Goal: Information Seeking & Learning: Learn about a topic

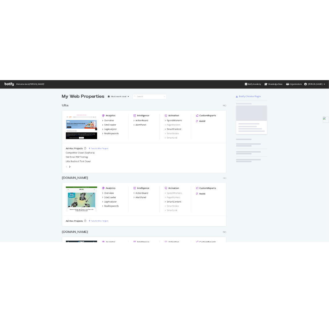
scroll to position [1375, 329]
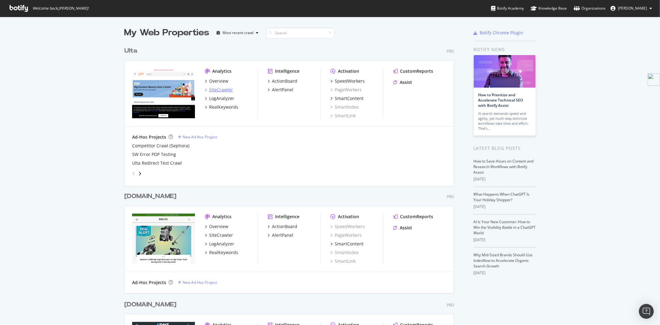
click at [218, 90] on div "SiteCrawler" at bounding box center [221, 90] width 24 height 6
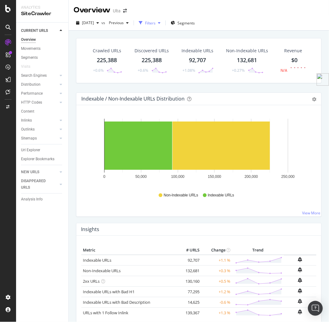
click at [156, 24] on div "Filters" at bounding box center [150, 22] width 11 height 5
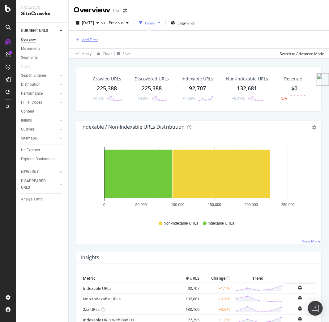
click at [79, 39] on icon "button" at bounding box center [77, 40] width 3 height 4
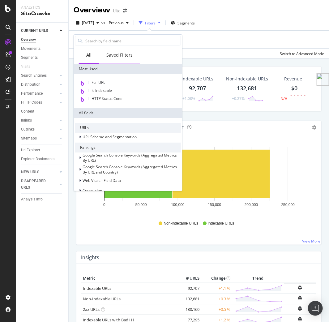
click at [121, 54] on div "Saved Filters" at bounding box center [119, 55] width 26 height 6
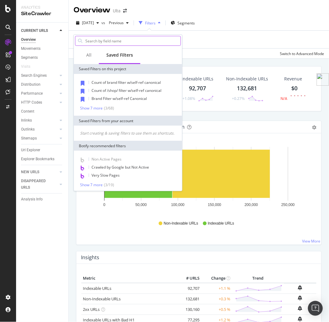
click at [100, 39] on input "text" at bounding box center [133, 40] width 96 height 9
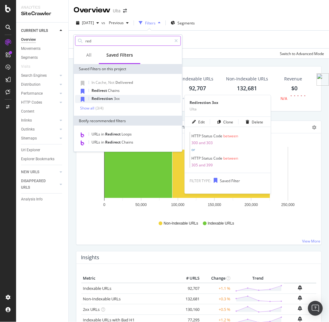
type input "red"
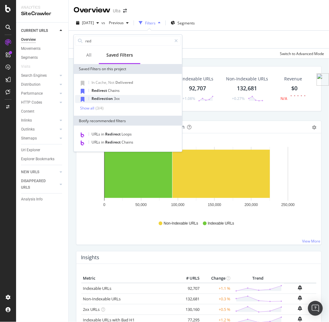
click at [104, 101] on div "Redirection 3xx" at bounding box center [128, 99] width 106 height 8
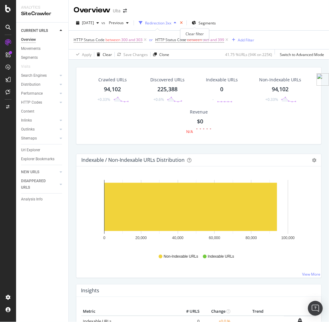
click at [183, 23] on icon "times" at bounding box center [181, 23] width 3 height 4
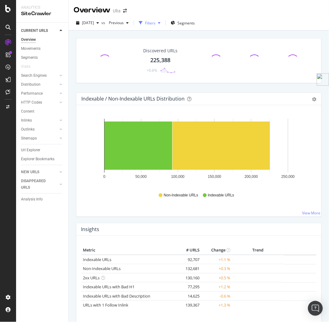
click at [156, 23] on div "Filters" at bounding box center [150, 22] width 11 height 5
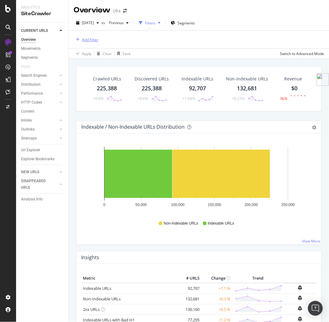
click at [86, 38] on div "Add Filter" at bounding box center [90, 39] width 16 height 5
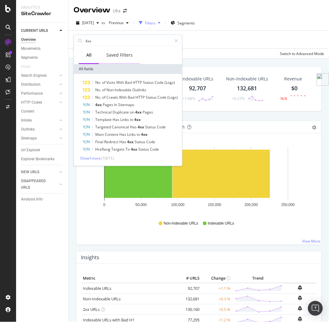
type input "4xx"
click at [129, 53] on div "Saved Filters" at bounding box center [119, 55] width 26 height 6
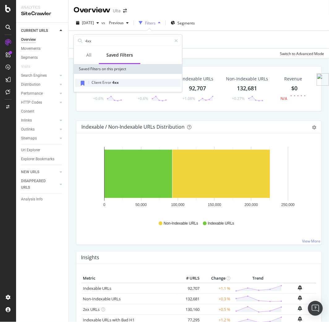
click at [106, 87] on div "Client Error 4xx" at bounding box center [128, 83] width 106 height 8
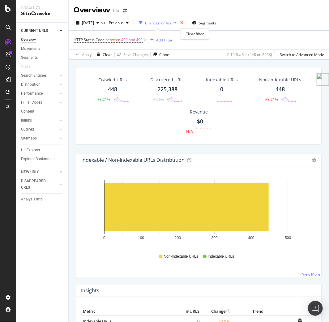
click at [183, 22] on icon "times" at bounding box center [181, 23] width 3 height 4
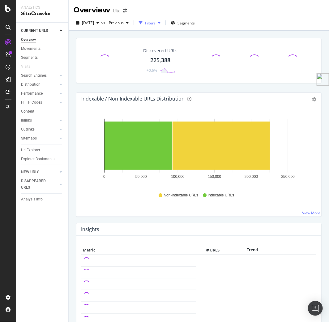
click at [156, 23] on div "Filters" at bounding box center [150, 22] width 11 height 5
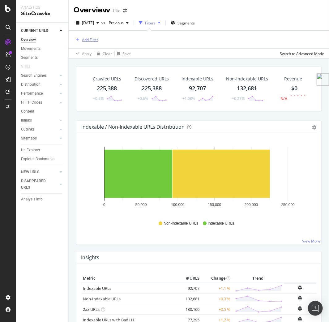
click at [88, 36] on div "Add Filter" at bounding box center [86, 39] width 25 height 7
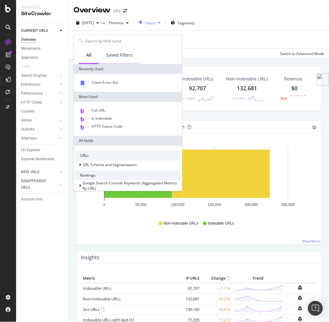
click at [120, 54] on div "Saved Filters" at bounding box center [119, 55] width 26 height 6
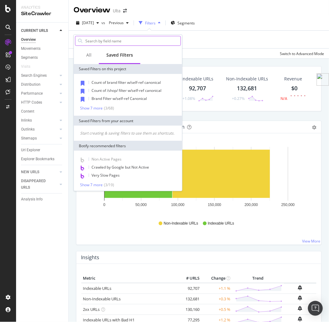
click at [111, 40] on input "text" at bounding box center [133, 40] width 96 height 9
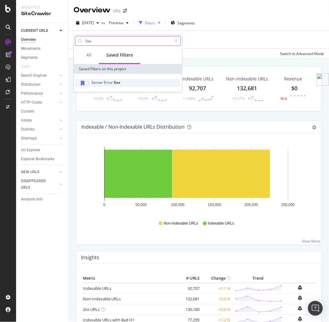
type input "5xx"
click at [104, 81] on span "Error" at bounding box center [109, 82] width 10 height 5
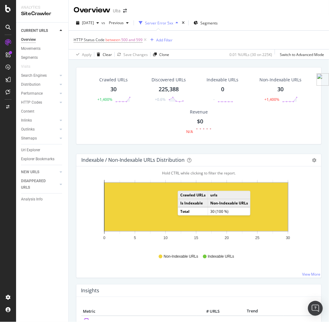
drag, startPoint x: 183, startPoint y: 188, endPoint x: 184, endPoint y: 185, distance: 3.5
click at [184, 185] on rect "A chart." at bounding box center [197, 207] width 184 height 48
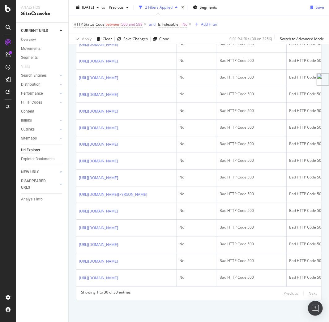
scroll to position [610, 0]
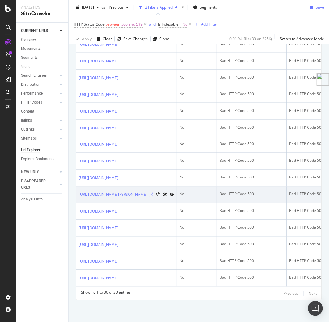
click at [154, 193] on icon at bounding box center [152, 195] width 4 height 4
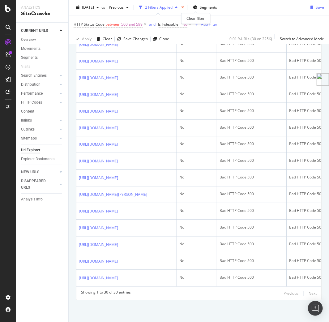
click at [184, 7] on icon "times" at bounding box center [182, 8] width 3 height 4
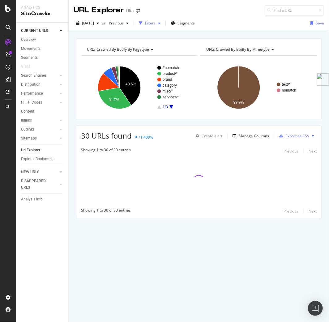
click at [163, 26] on div "Filters" at bounding box center [150, 23] width 27 height 9
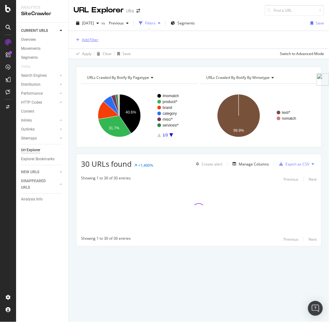
click at [93, 39] on div "Add Filter" at bounding box center [90, 39] width 16 height 5
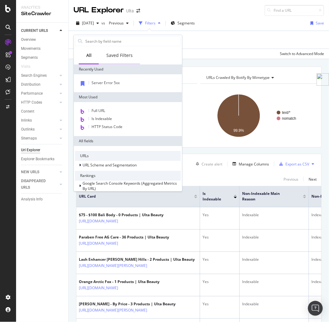
click at [119, 59] on div "Saved Filters" at bounding box center [119, 55] width 41 height 17
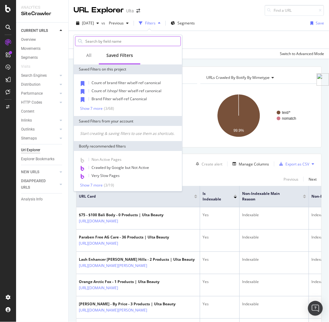
click at [105, 39] on input "text" at bounding box center [133, 41] width 96 height 9
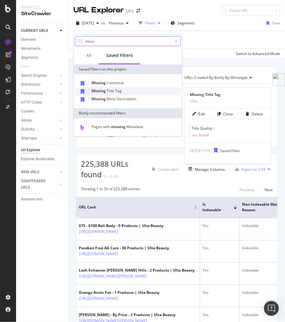
type input "missi"
click at [130, 91] on div "Missing Title Tag" at bounding box center [128, 91] width 106 height 8
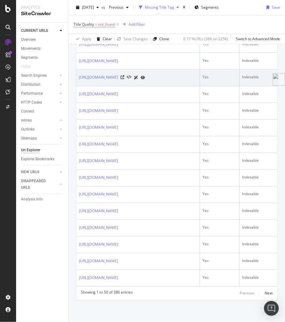
scroll to position [1114, 0]
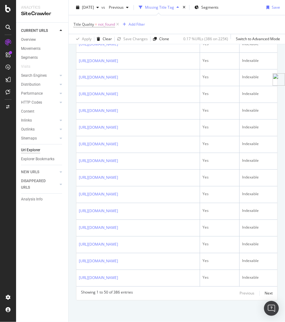
click at [140, 19] on div "Title Quality = not_found Add Filter" at bounding box center [177, 24] width 207 height 19
click at [141, 24] on div "Add Filter" at bounding box center [137, 24] width 16 height 5
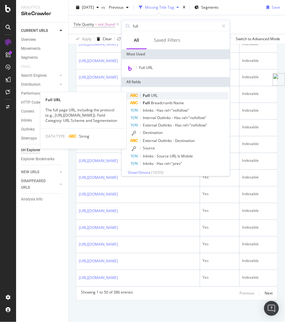
type input "full"
click at [179, 97] on div "Full URL" at bounding box center [179, 95] width 98 height 7
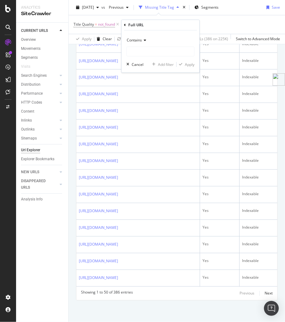
click at [140, 42] on span "Contains" at bounding box center [134, 39] width 15 height 5
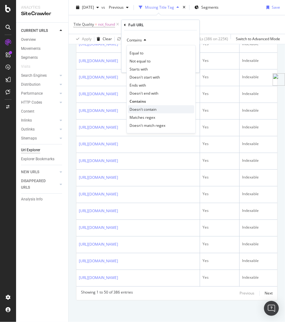
click at [143, 108] on span "Doesn't contain" at bounding box center [143, 109] width 27 height 5
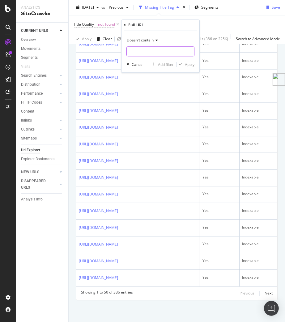
click at [143, 48] on input "text" at bounding box center [160, 51] width 67 height 10
type input "investor"
click at [188, 67] on div "Apply" at bounding box center [190, 64] width 10 height 5
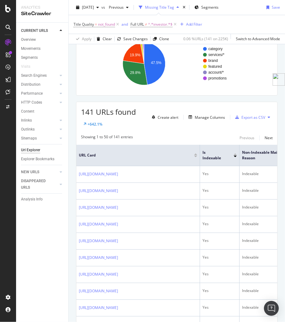
scroll to position [69, 0]
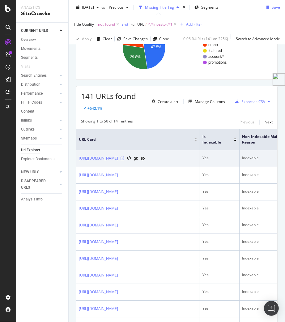
click at [124, 160] on icon at bounding box center [123, 159] width 4 height 4
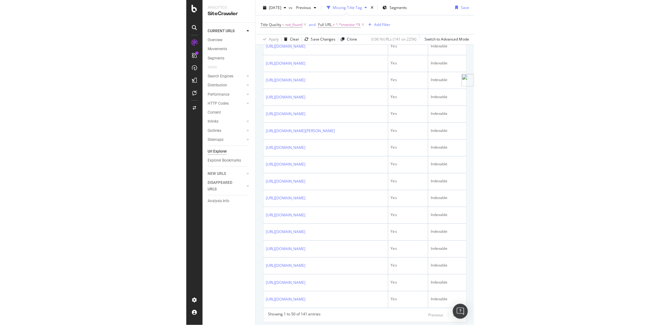
scroll to position [860, 0]
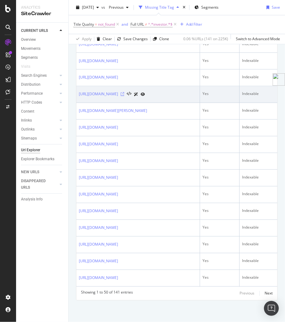
click at [124, 96] on icon at bounding box center [123, 94] width 4 height 4
click at [145, 96] on icon at bounding box center [143, 95] width 4 height 4
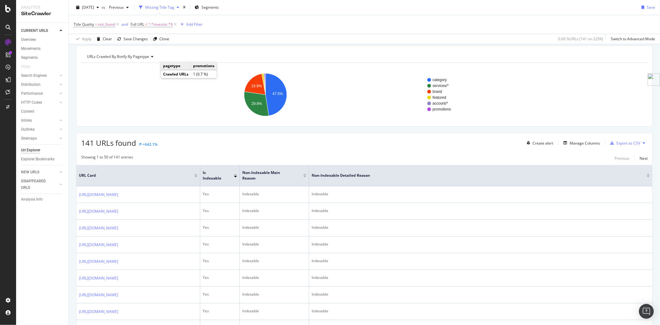
scroll to position [0, 0]
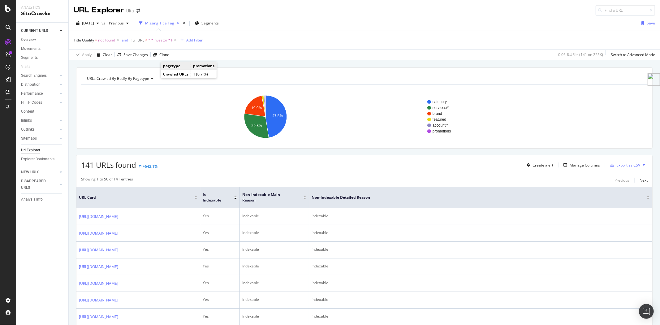
click at [267, 70] on div "URLs Crawled By Botify By pagetype Chart (by Value) Table Expand Export as CSV …" at bounding box center [364, 107] width 577 height 81
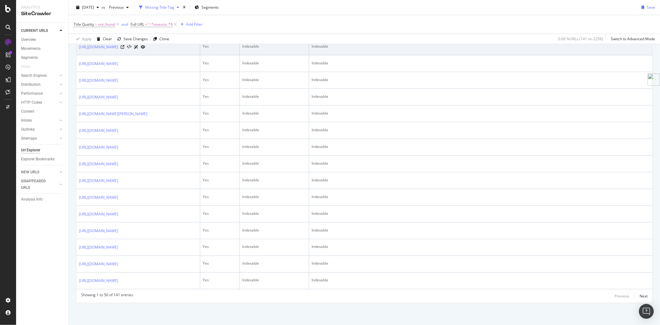
scroll to position [894, 0]
click at [124, 49] on icon at bounding box center [123, 47] width 4 height 4
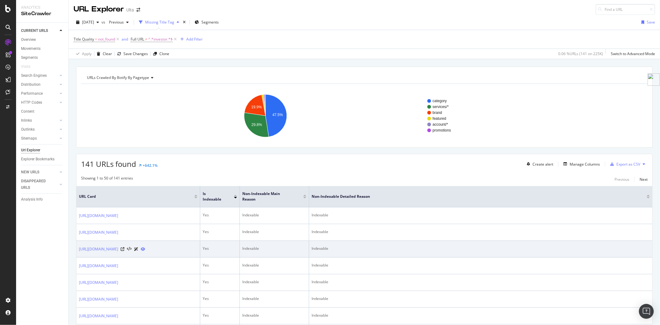
scroll to position [0, 0]
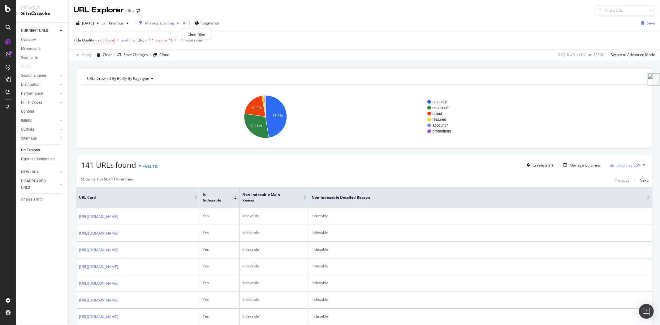
click at [186, 24] on icon "times" at bounding box center [184, 23] width 3 height 4
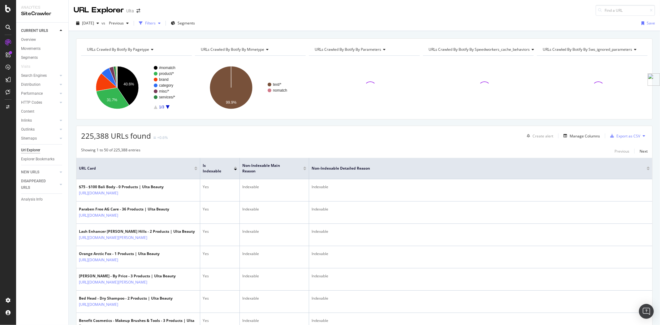
click at [161, 23] on icon "button" at bounding box center [159, 23] width 2 height 4
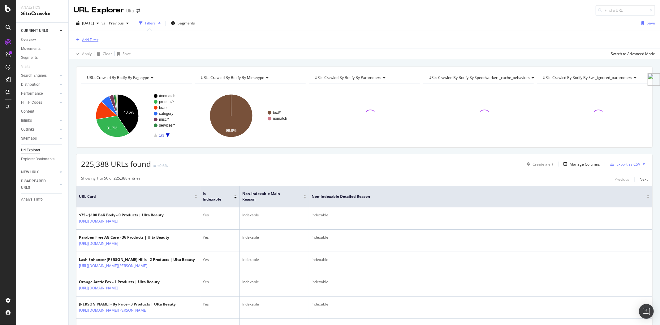
click at [95, 42] on div "Add Filter" at bounding box center [86, 40] width 25 height 7
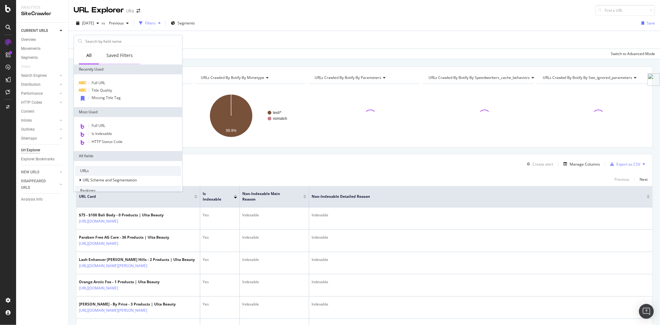
click at [121, 57] on div "Saved Filters" at bounding box center [119, 55] width 26 height 6
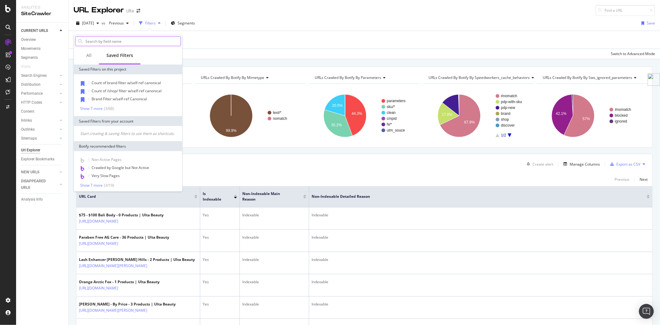
click at [127, 43] on input "text" at bounding box center [133, 41] width 96 height 9
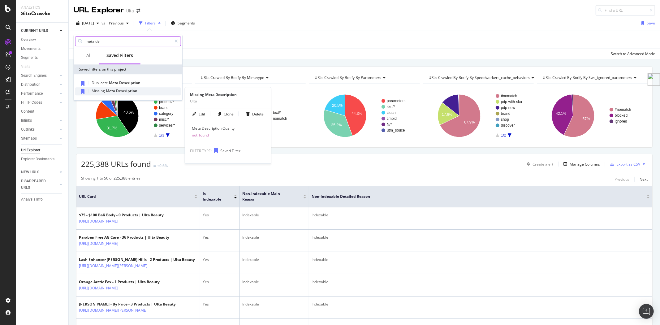
type input "meta de"
click at [107, 90] on span "Meta" at bounding box center [111, 90] width 10 height 5
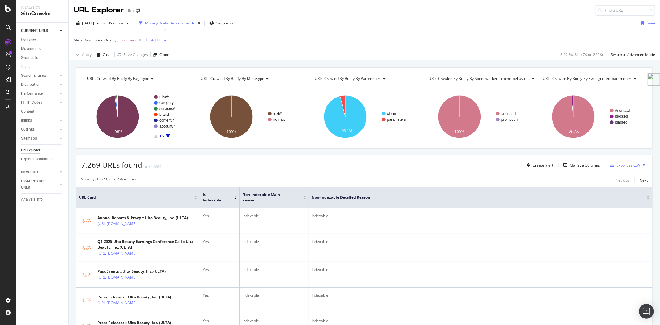
click at [159, 41] on div "Add Filter" at bounding box center [159, 39] width 16 height 5
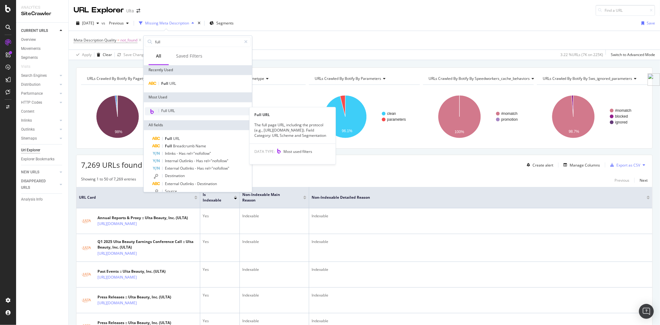
type input "full"
click at [168, 114] on div "Full URL" at bounding box center [198, 111] width 106 height 8
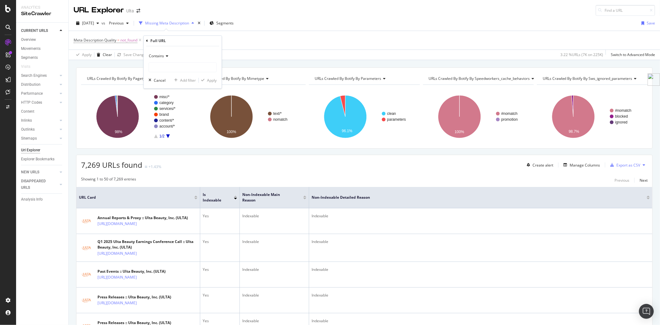
click at [159, 54] on span "Contains" at bounding box center [156, 56] width 15 height 5
click at [169, 123] on span "Doesn't contain" at bounding box center [165, 125] width 27 height 5
click at [174, 64] on input "text" at bounding box center [182, 68] width 67 height 10
type input "investor"
click at [213, 79] on div "Apply" at bounding box center [212, 80] width 10 height 5
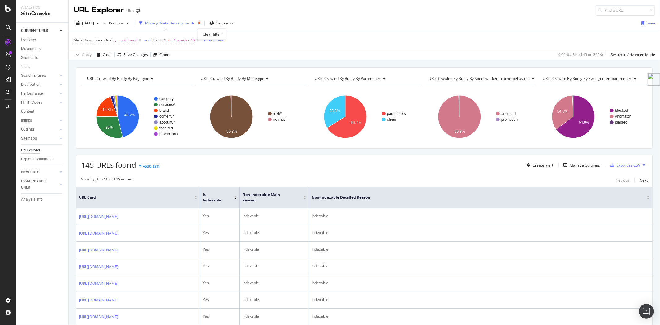
click at [201, 23] on icon "times" at bounding box center [199, 23] width 3 height 4
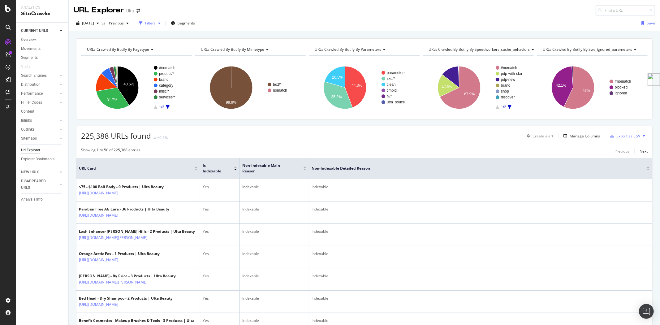
click at [156, 25] on div "Filters" at bounding box center [150, 22] width 11 height 5
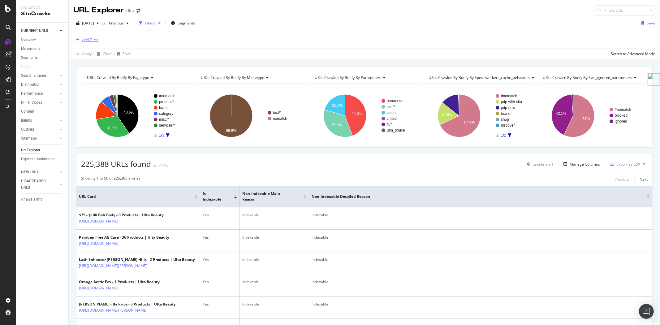
click at [84, 40] on div "Add Filter" at bounding box center [90, 39] width 16 height 5
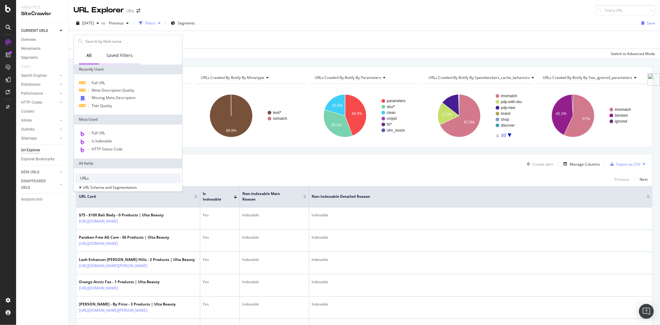
click at [121, 56] on div "Saved Filters" at bounding box center [119, 55] width 26 height 6
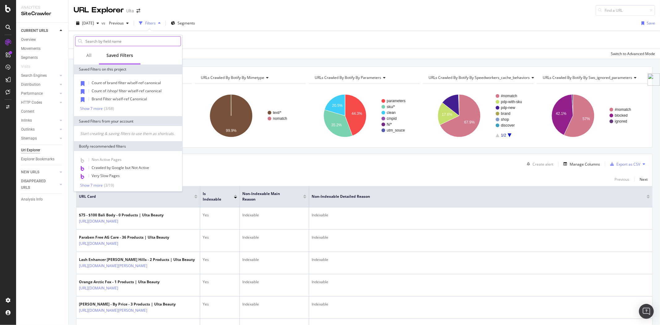
click at [135, 43] on input "text" at bounding box center [133, 41] width 96 height 9
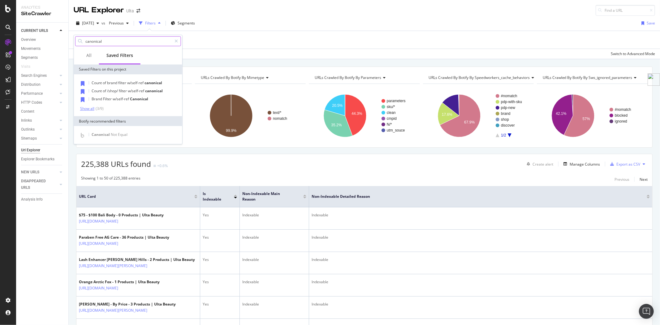
type input "canonical"
click at [81, 109] on div "Show all" at bounding box center [87, 108] width 14 height 4
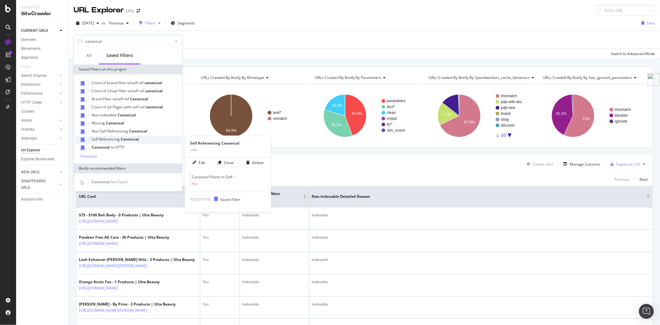
click at [115, 141] on span "Referencing" at bounding box center [110, 139] width 22 height 5
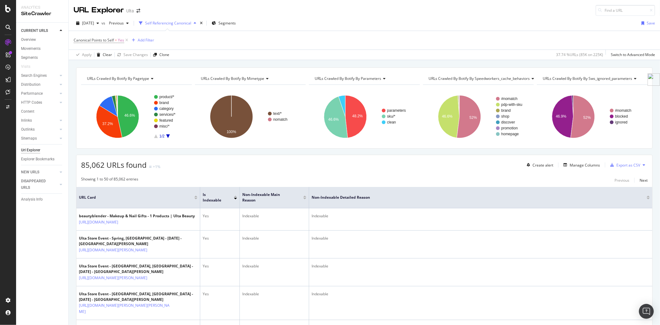
click at [217, 22] on div "[DATE] vs Previous Self Referencing Canonical Segments" at bounding box center [156, 23] width 165 height 10
click at [204, 22] on div "times" at bounding box center [201, 23] width 5 height 6
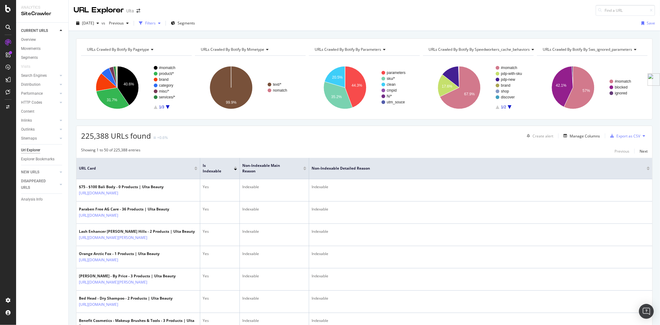
click at [156, 23] on div "Filters" at bounding box center [150, 22] width 11 height 5
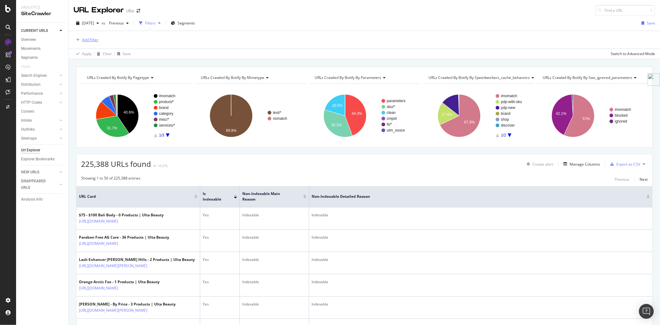
click at [91, 39] on div "Add Filter" at bounding box center [90, 39] width 16 height 5
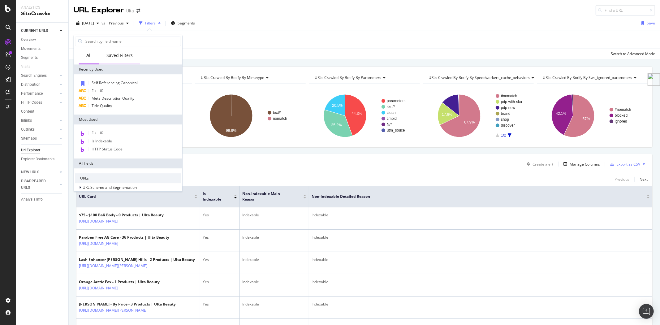
click at [123, 57] on div "Saved Filters" at bounding box center [119, 55] width 26 height 6
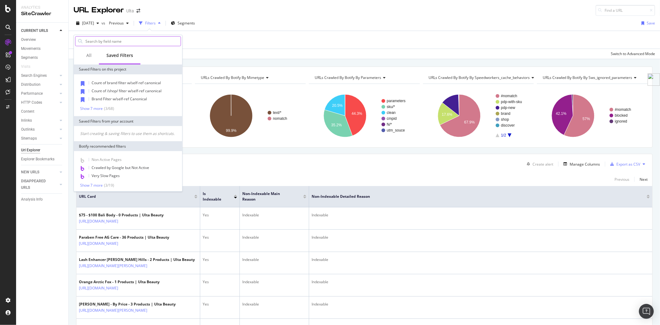
click at [124, 42] on input "text" at bounding box center [133, 41] width 96 height 9
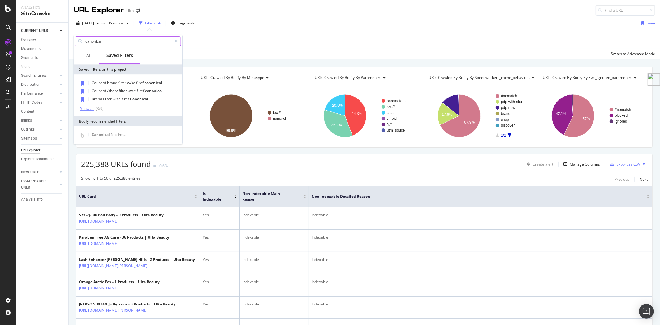
type input "canonical"
click at [84, 106] on div "Show all" at bounding box center [87, 108] width 14 height 4
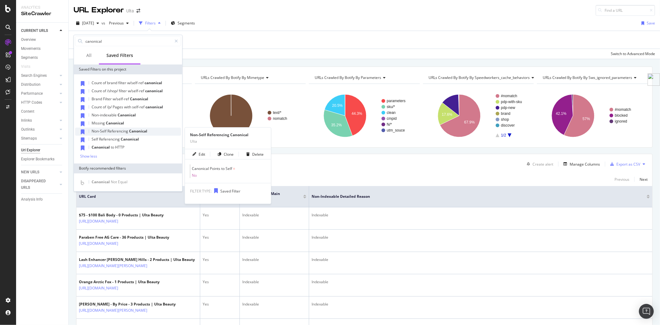
click at [116, 133] on span "Referencing" at bounding box center [118, 130] width 22 height 5
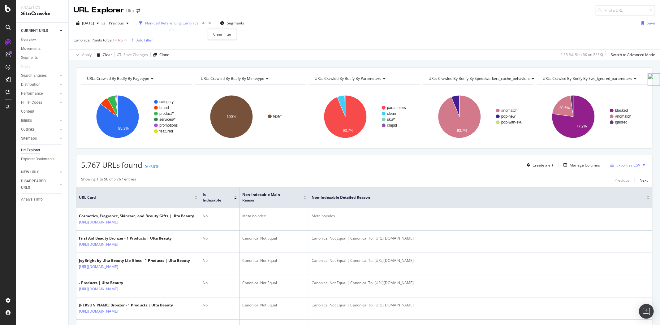
click at [211, 22] on icon "times" at bounding box center [209, 23] width 3 height 4
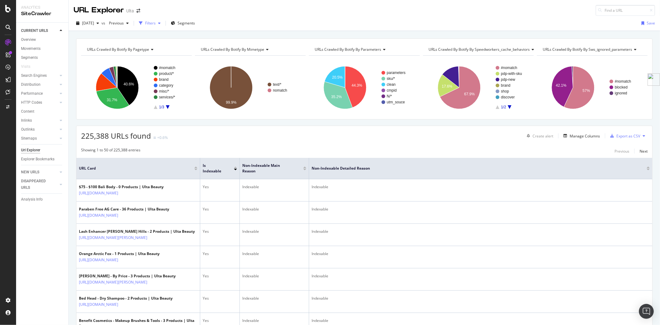
click at [161, 24] on icon "button" at bounding box center [159, 23] width 2 height 4
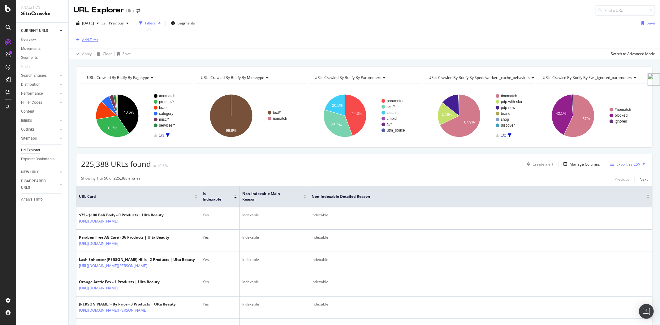
click at [94, 41] on div "Add Filter" at bounding box center [90, 39] width 16 height 5
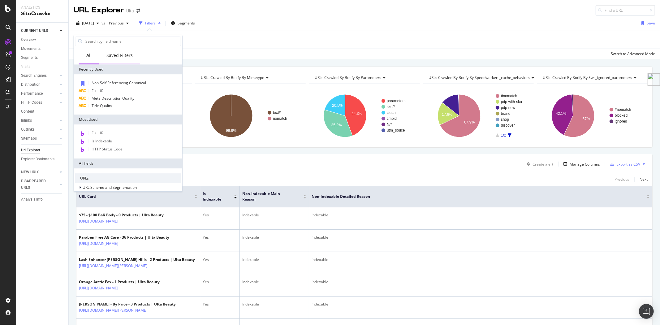
click at [128, 52] on div "Saved Filters" at bounding box center [119, 55] width 26 height 6
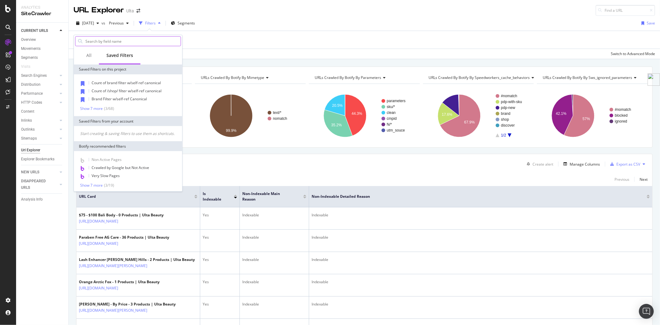
click at [128, 41] on input "text" at bounding box center [133, 41] width 96 height 9
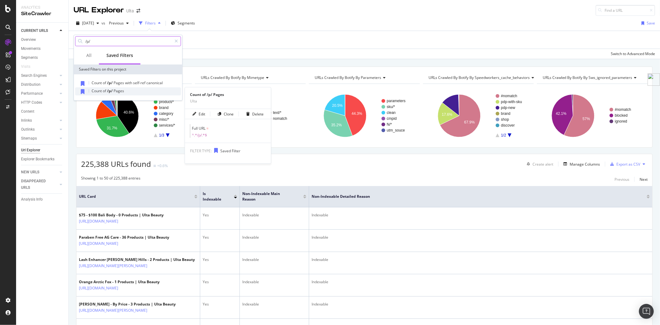
type input "/p/"
click at [96, 91] on span "Count" at bounding box center [97, 90] width 11 height 5
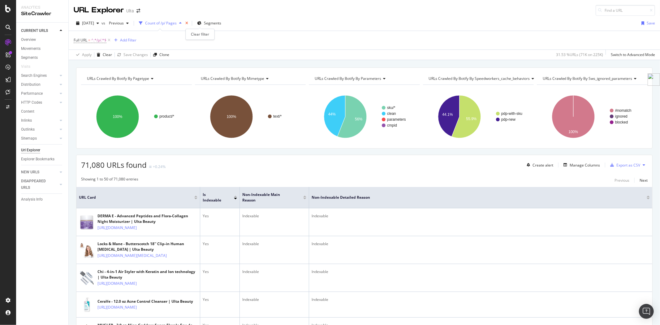
click at [188, 24] on icon "times" at bounding box center [186, 23] width 3 height 4
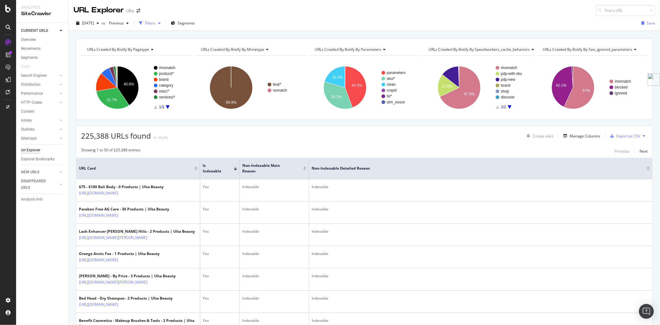
click at [161, 23] on icon "button" at bounding box center [159, 23] width 2 height 4
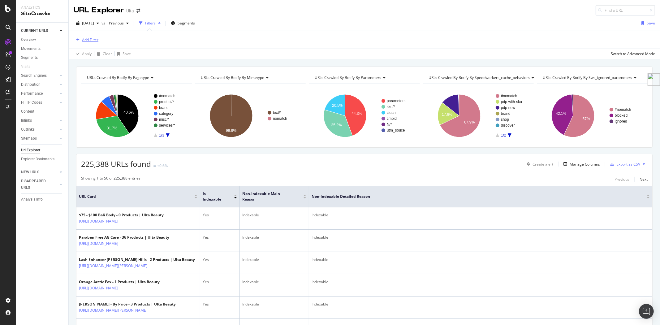
click at [91, 42] on div "Add Filter" at bounding box center [86, 40] width 25 height 7
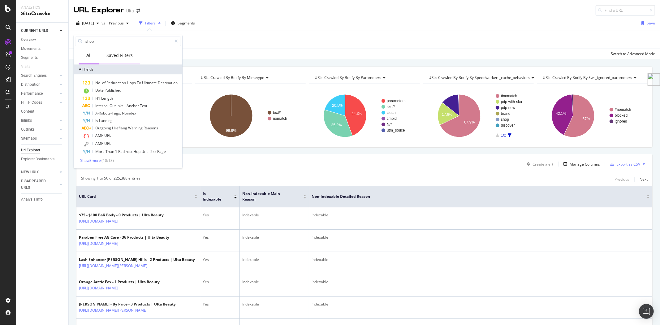
type input "shop"
click at [118, 57] on div "Saved Filters" at bounding box center [119, 55] width 26 height 6
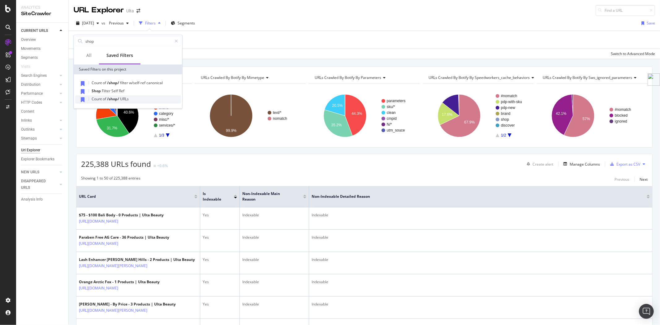
click at [143, 98] on div "Count of /shop/ URLs" at bounding box center [128, 99] width 106 height 8
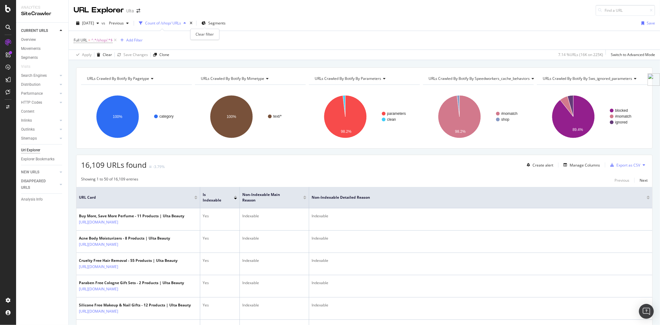
click at [194, 24] on div "times" at bounding box center [191, 23] width 5 height 6
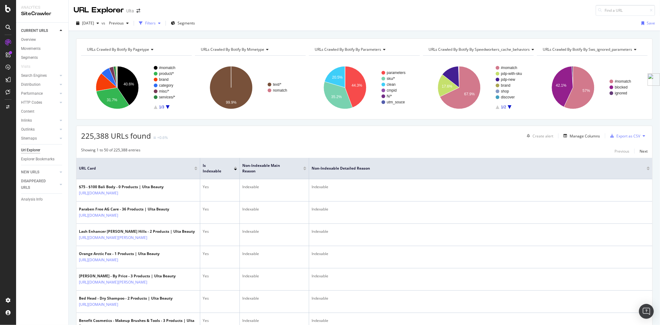
click at [163, 23] on div "button" at bounding box center [159, 23] width 7 height 4
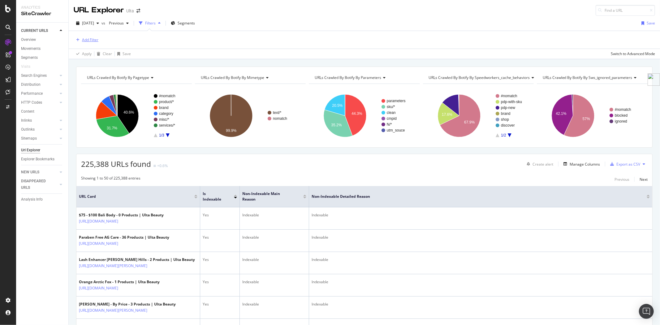
click at [91, 42] on div "Add Filter" at bounding box center [90, 39] width 16 height 5
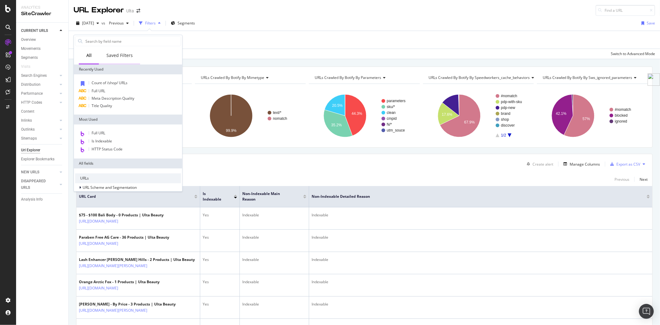
click at [126, 61] on div "Saved Filters" at bounding box center [119, 55] width 41 height 17
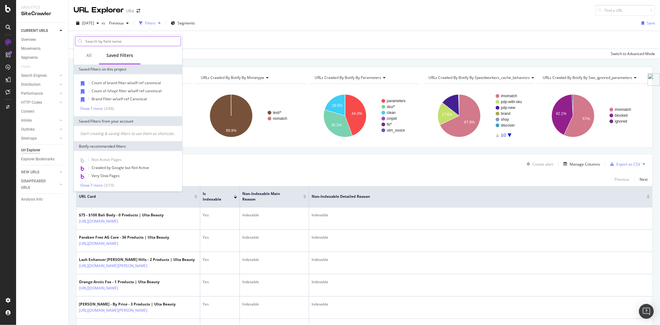
click at [124, 44] on input "text" at bounding box center [133, 41] width 96 height 9
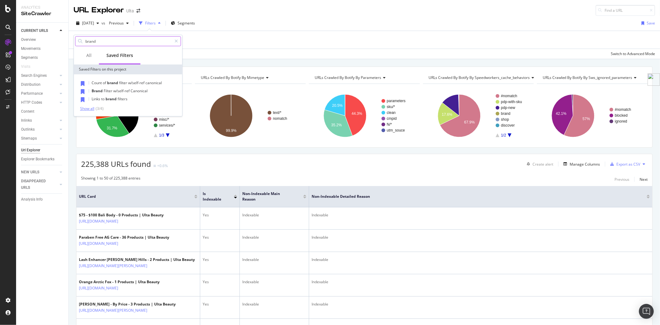
type input "brand"
click at [95, 107] on div "( 3 / 4 )" at bounding box center [98, 108] width 9 height 5
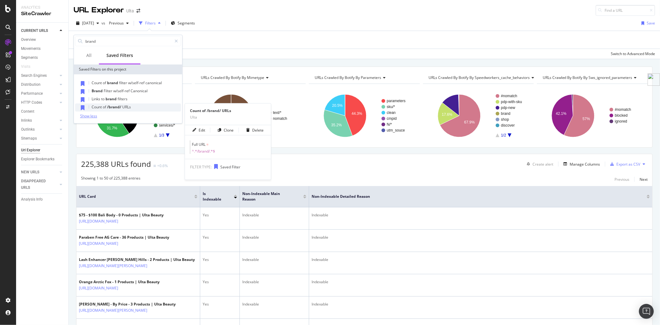
click at [104, 108] on span "of" at bounding box center [105, 106] width 4 height 5
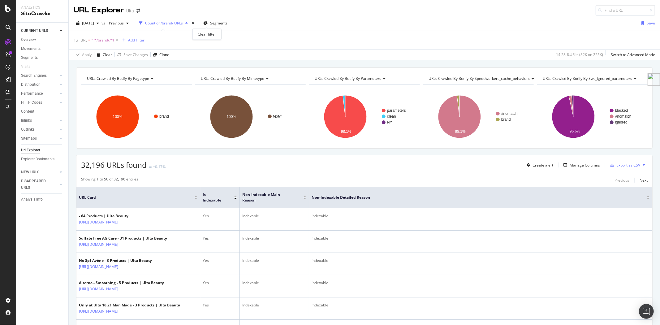
click at [196, 22] on div "times" at bounding box center [192, 23] width 5 height 6
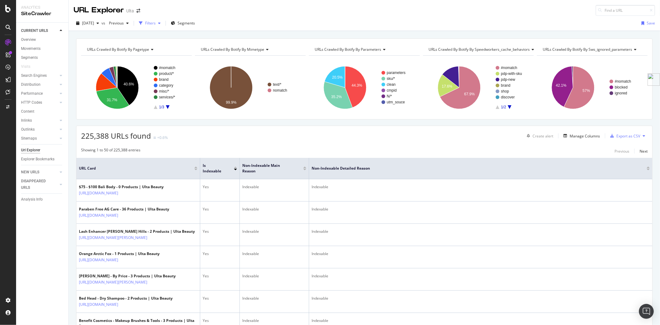
click at [156, 24] on div "Filters" at bounding box center [150, 22] width 11 height 5
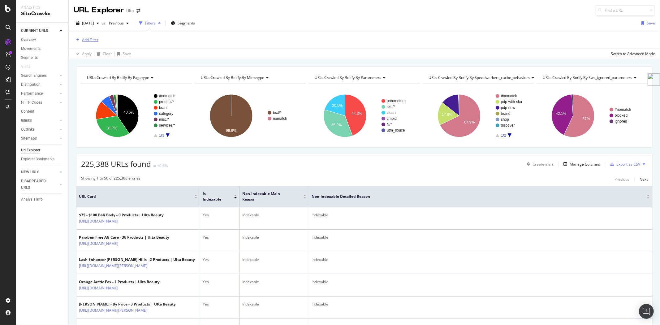
click at [90, 40] on div "Add Filter" at bounding box center [90, 39] width 16 height 5
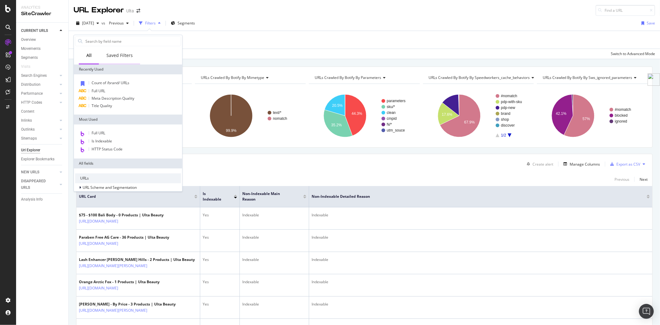
click at [122, 54] on div "Saved Filters" at bounding box center [119, 55] width 26 height 6
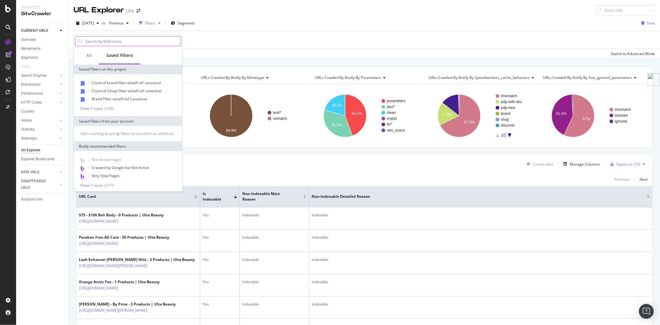
click at [122, 40] on input "text" at bounding box center [133, 41] width 96 height 9
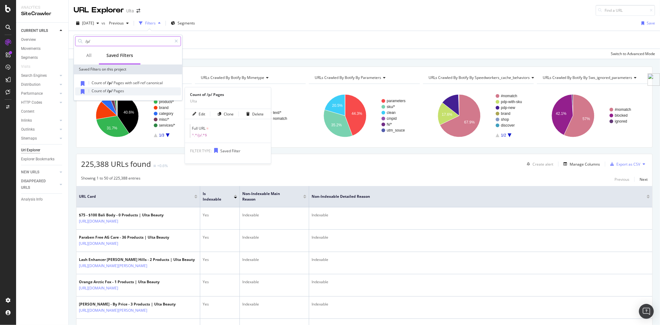
type input "/p/"
click at [101, 91] on span "Count" at bounding box center [97, 90] width 11 height 5
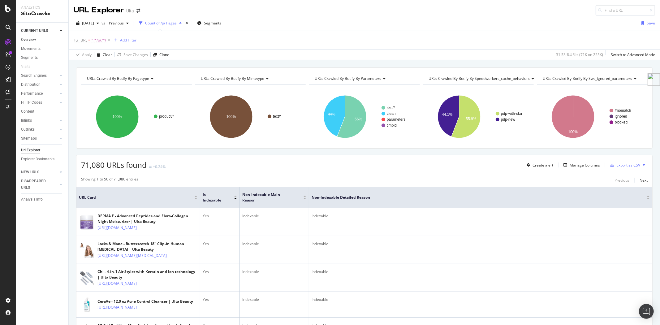
click at [37, 41] on link "Overview" at bounding box center [42, 40] width 43 height 7
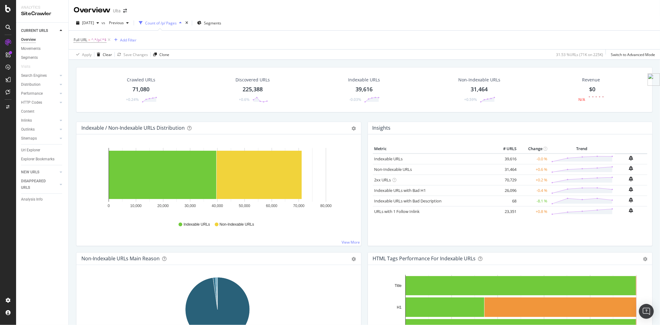
click at [192, 20] on div at bounding box center [192, 22] width 0 height 5
click at [188, 23] on icon "times" at bounding box center [186, 23] width 3 height 4
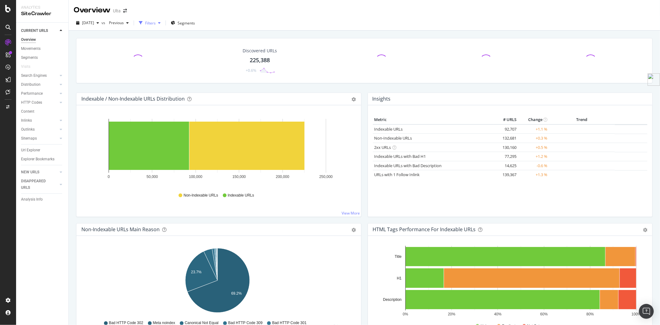
click at [163, 23] on div "button" at bounding box center [159, 23] width 7 height 4
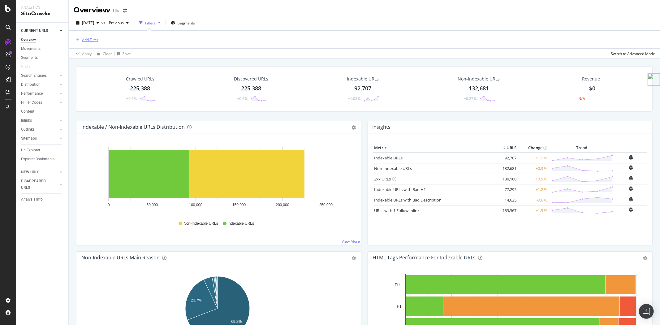
click at [95, 40] on div "Add Filter" at bounding box center [90, 39] width 16 height 5
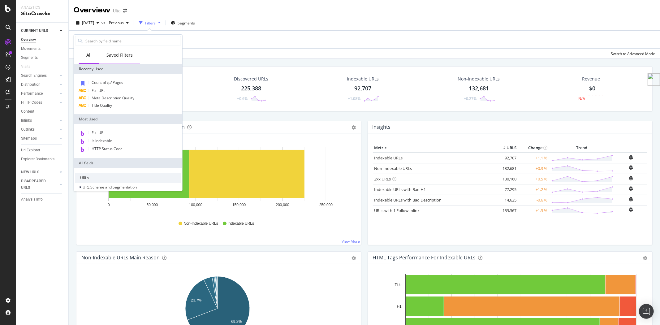
click at [132, 59] on div "Saved Filters" at bounding box center [119, 55] width 41 height 17
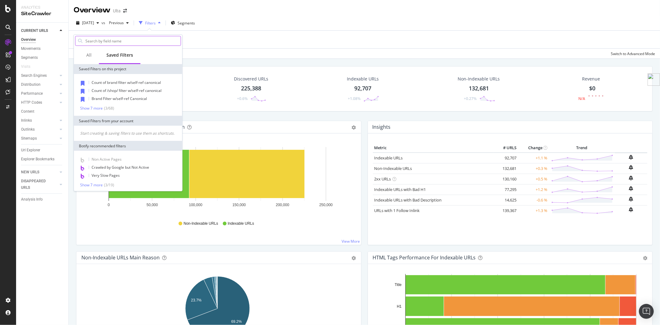
click at [125, 38] on input "text" at bounding box center [133, 40] width 96 height 9
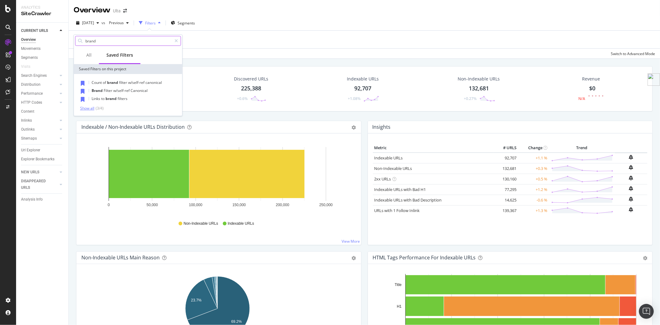
type input "brand"
click at [85, 110] on div "Show all" at bounding box center [87, 108] width 14 height 4
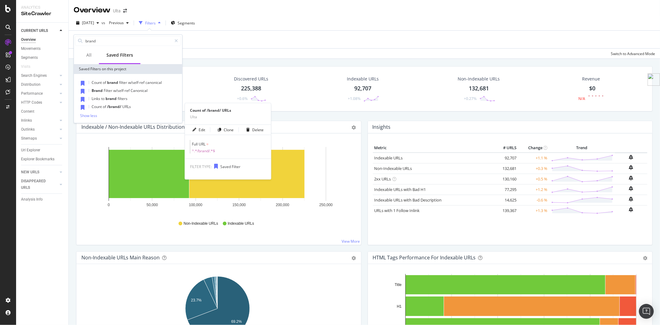
click at [112, 106] on span "/brand/" at bounding box center [114, 106] width 15 height 5
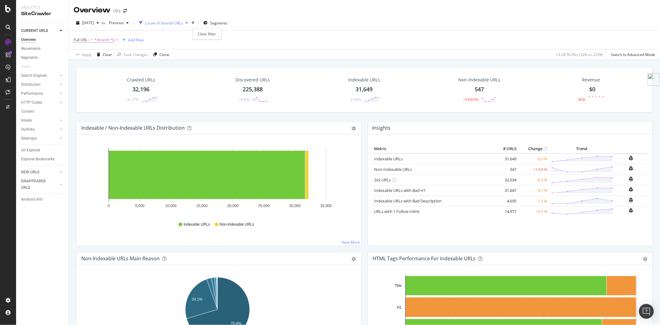
click at [196, 21] on div "times" at bounding box center [192, 23] width 5 height 6
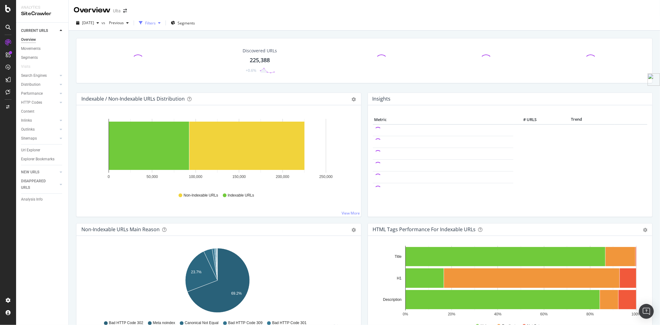
click at [161, 19] on div "Filters" at bounding box center [150, 22] width 27 height 9
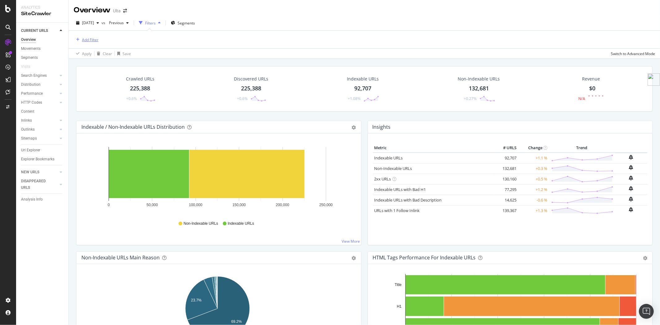
click at [93, 41] on div "Add Filter" at bounding box center [90, 39] width 16 height 5
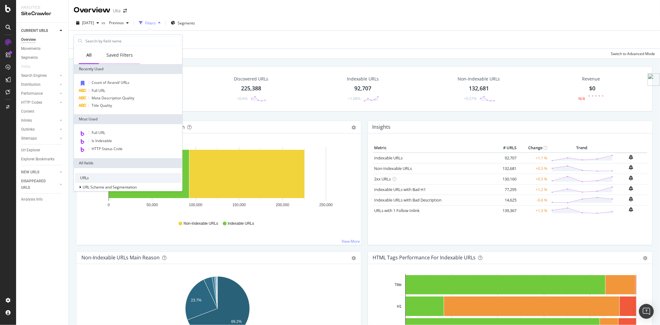
click at [127, 57] on div "Saved Filters" at bounding box center [119, 55] width 26 height 6
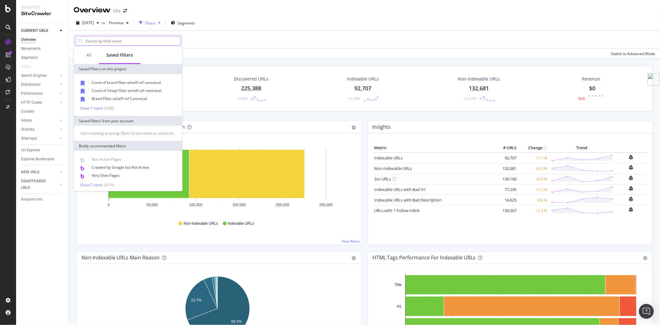
click at [130, 41] on input "text" at bounding box center [133, 40] width 96 height 9
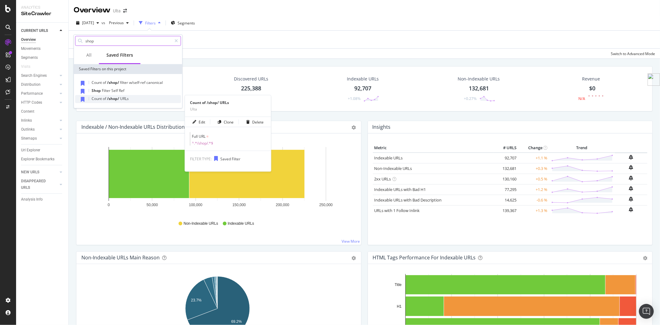
type input "shop"
click at [112, 102] on div "Count of /shop/ URLs" at bounding box center [128, 99] width 106 height 8
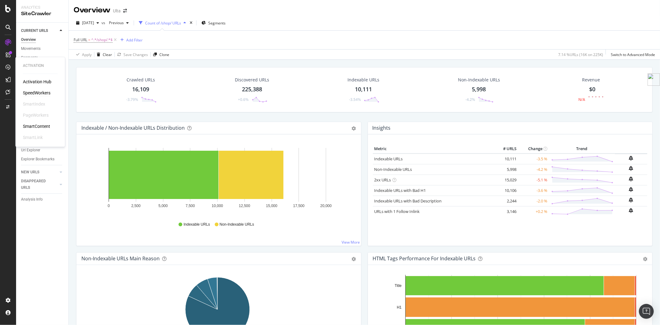
click at [44, 91] on div "SpeedWorkers" at bounding box center [37, 93] width 28 height 6
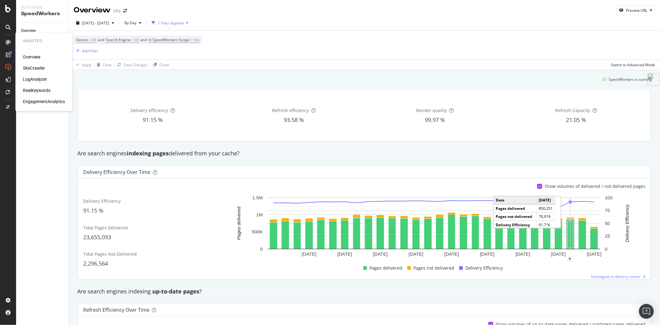
click at [33, 77] on div "LogAnalyzer" at bounding box center [35, 79] width 24 height 6
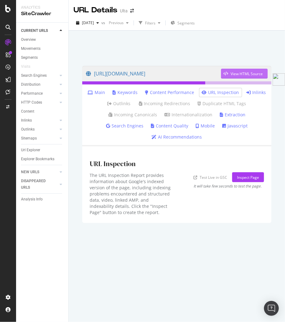
click at [239, 74] on div "View HTML Source" at bounding box center [247, 73] width 32 height 5
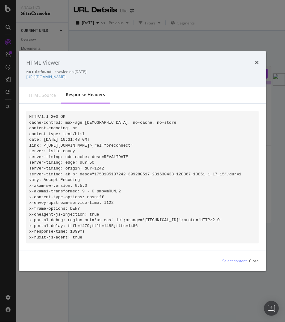
click at [174, 138] on pre "HTTP/1.1 200 OK cache-control: max-age=[DEMOGRAPHIC_DATA], no-cache, no-store c…" at bounding box center [142, 177] width 233 height 132
click at [43, 89] on div "HTML source" at bounding box center [42, 95] width 37 height 16
click at [46, 74] on link "[URL][DOMAIN_NAME]" at bounding box center [45, 76] width 39 height 5
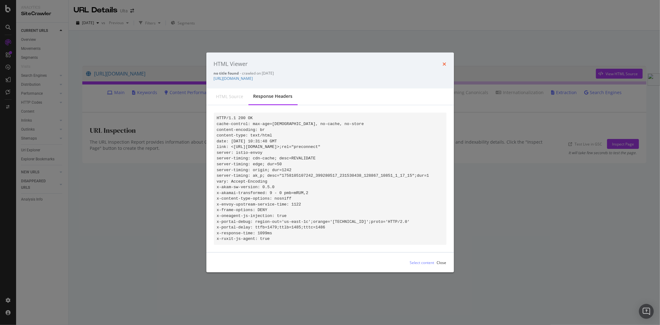
click at [285, 62] on icon "times" at bounding box center [445, 64] width 4 height 5
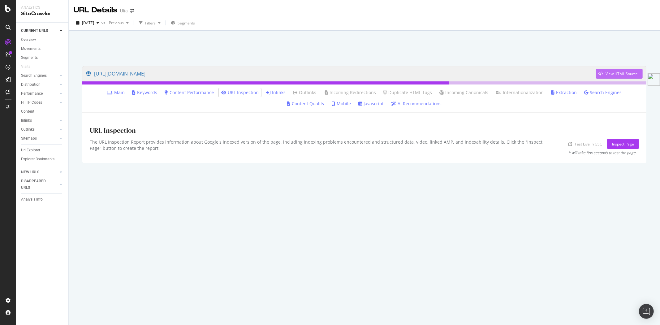
click at [285, 72] on div "View HTML Source" at bounding box center [622, 73] width 32 height 5
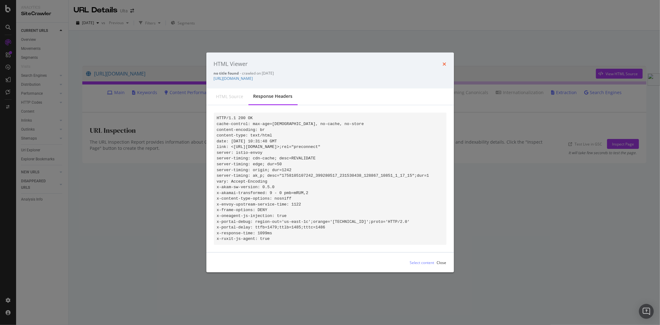
click at [285, 62] on icon "times" at bounding box center [445, 64] width 4 height 5
